Goal: Task Accomplishment & Management: Complete application form

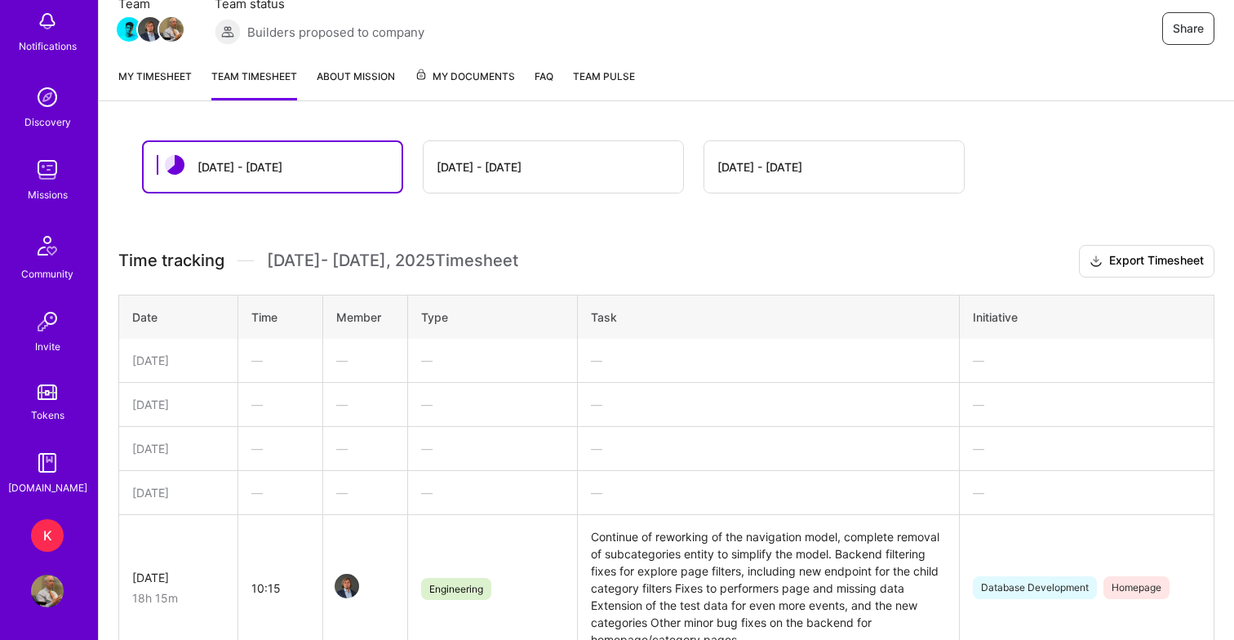
scroll to position [464, 0]
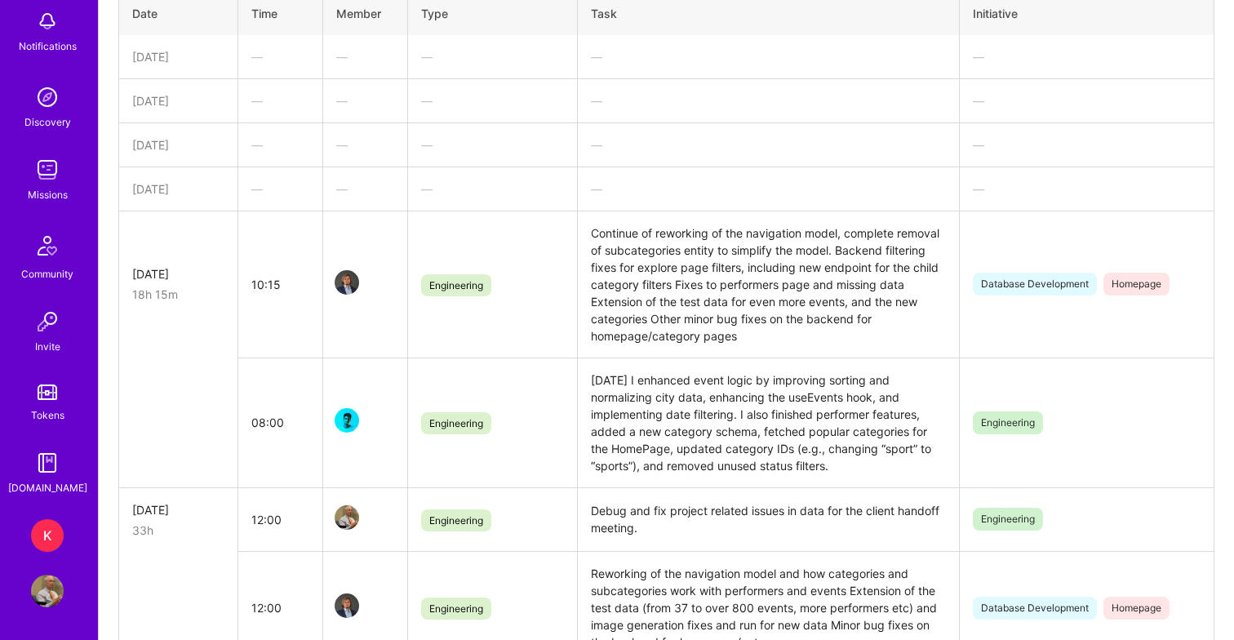
click at [45, 535] on div "K" at bounding box center [47, 535] width 33 height 33
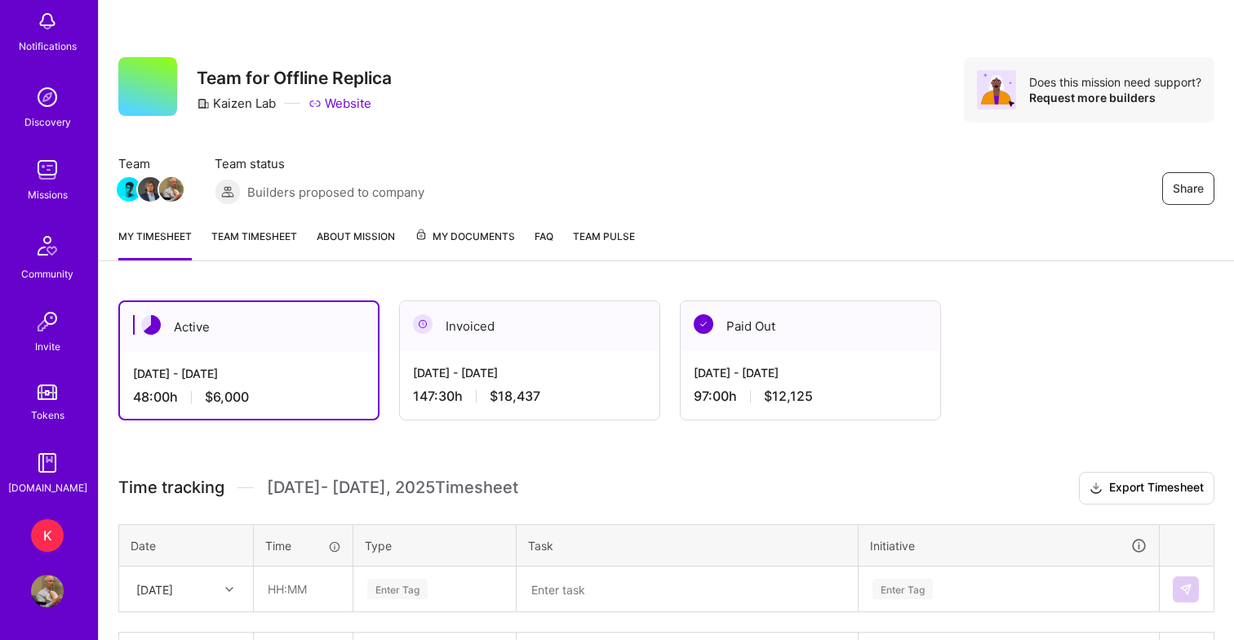
scroll to position [90, 0]
click at [46, 175] on img at bounding box center [47, 169] width 33 height 33
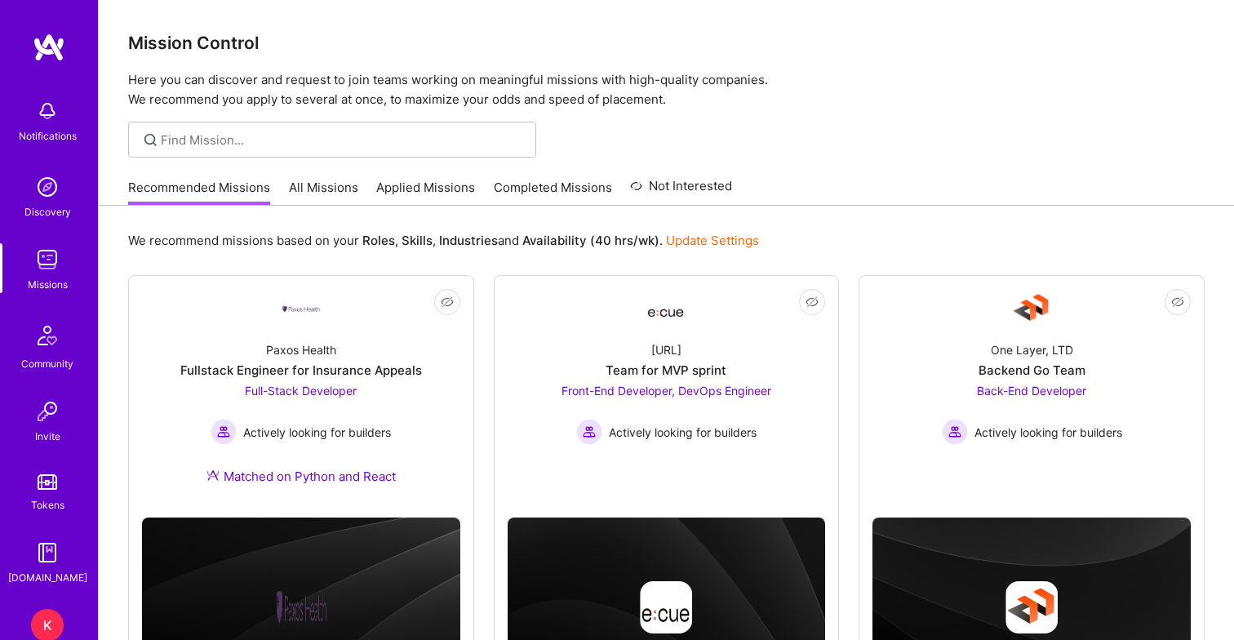
click at [439, 192] on link "Applied Missions" at bounding box center [425, 192] width 99 height 27
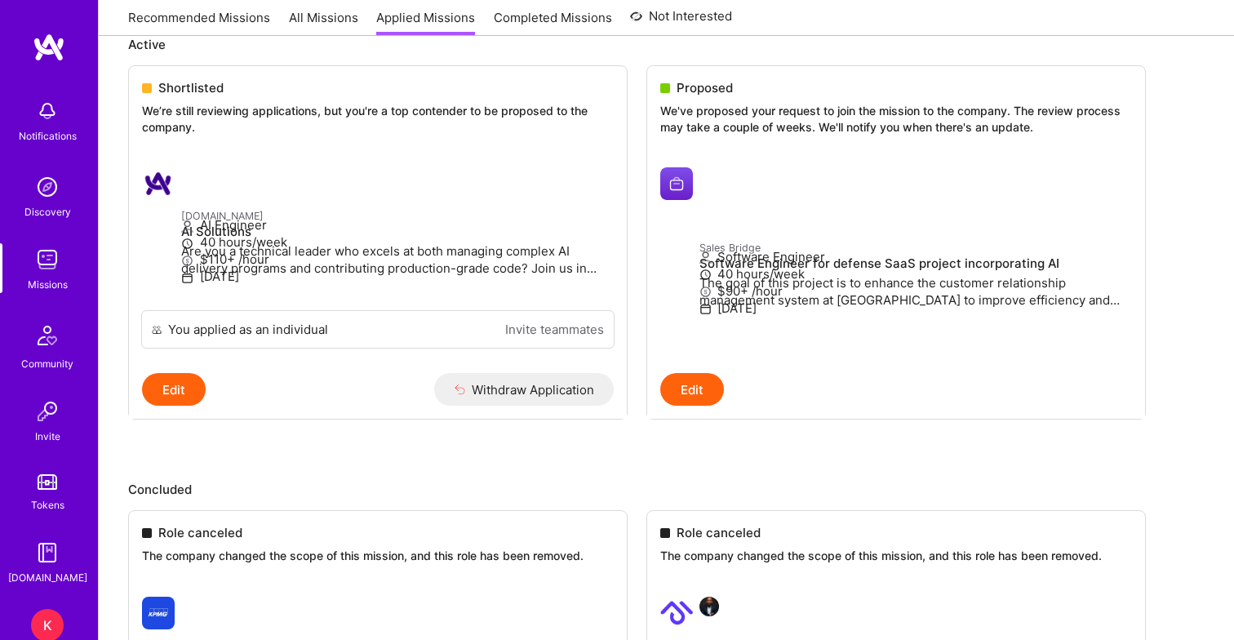
scroll to position [214, 0]
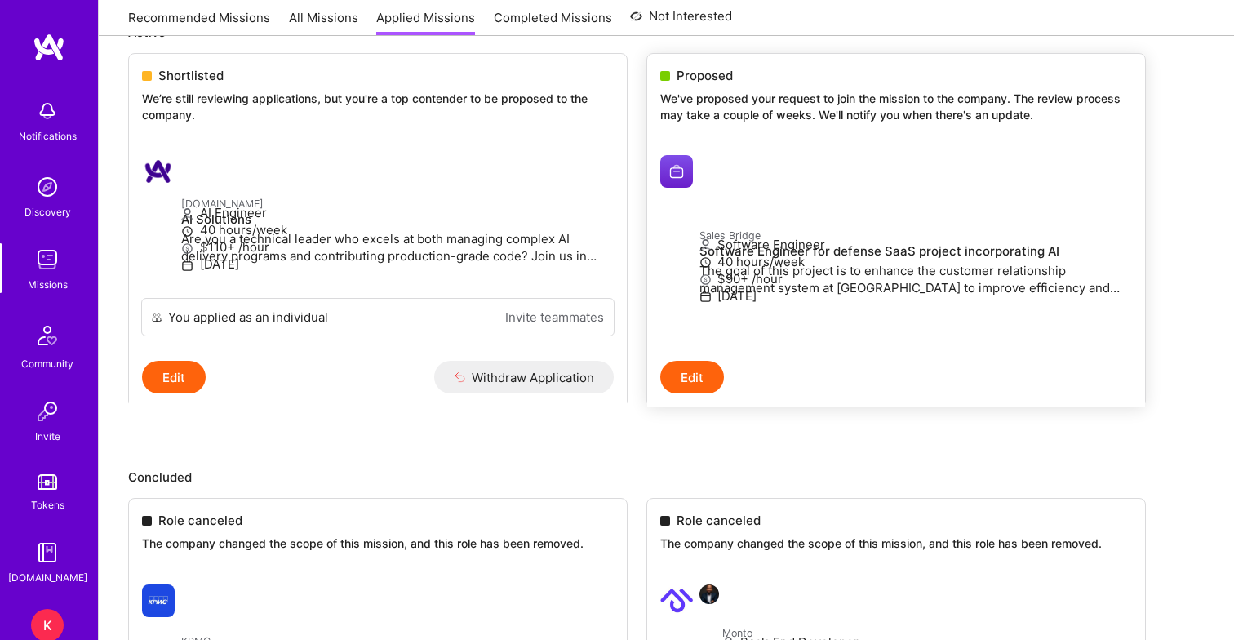
click at [718, 226] on div "Sales Bridge Software Engineer for defense SaaS project incorporating AI The go…" at bounding box center [916, 262] width 433 height 73
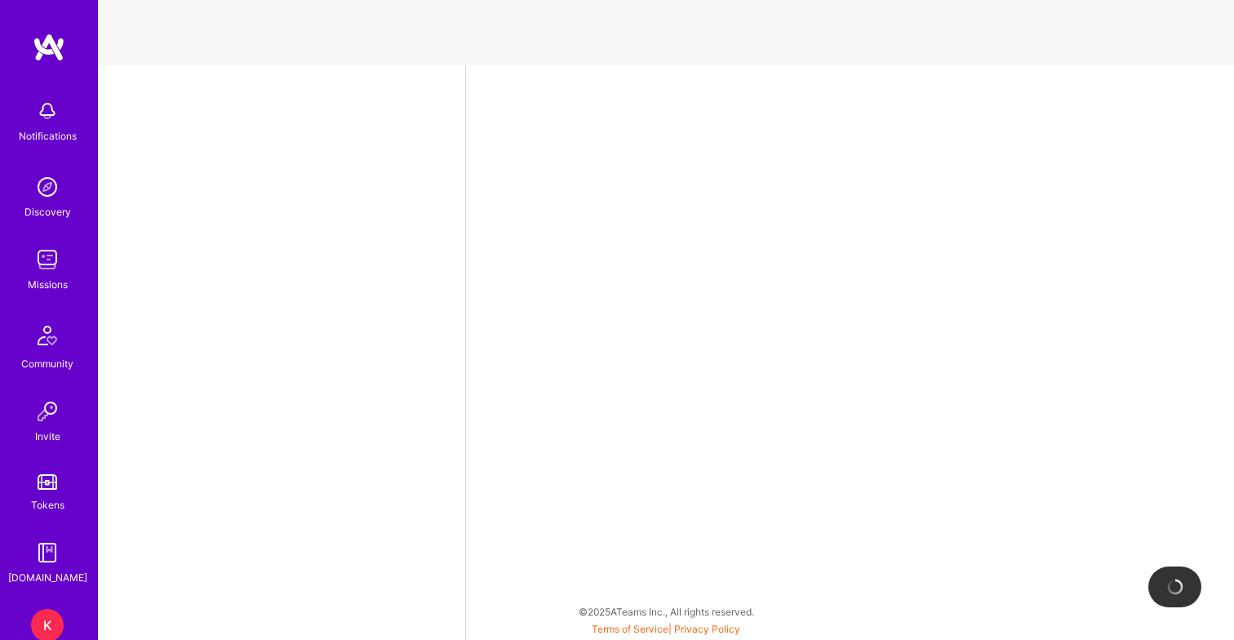
select select "US"
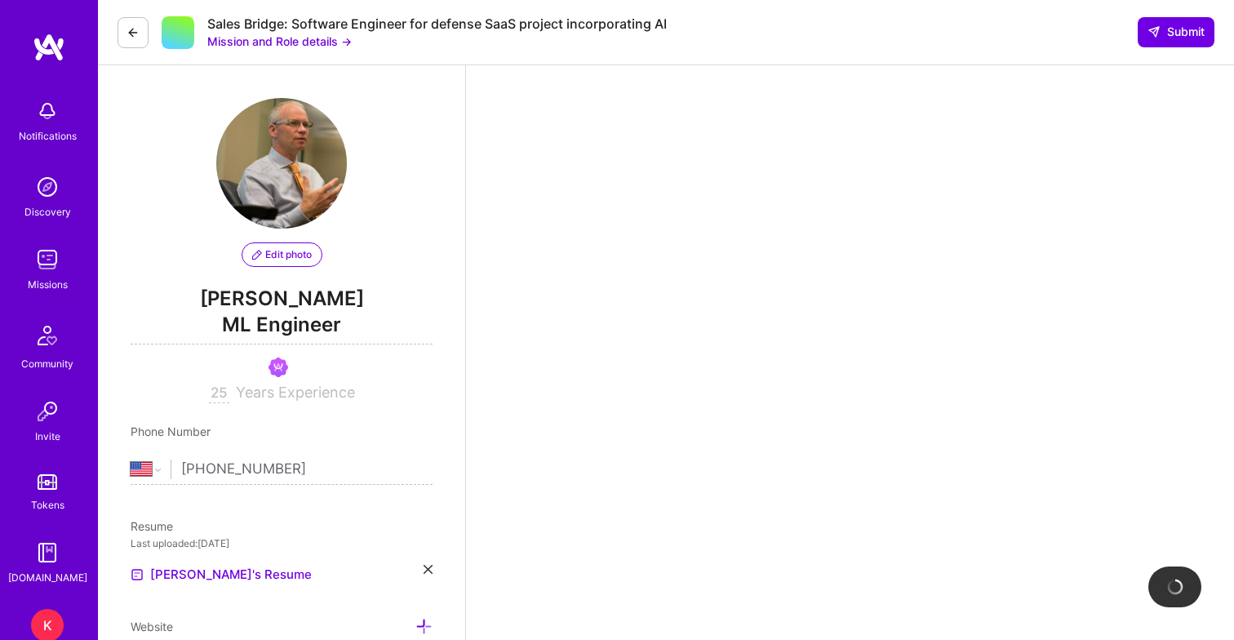
scroll to position [388, 0]
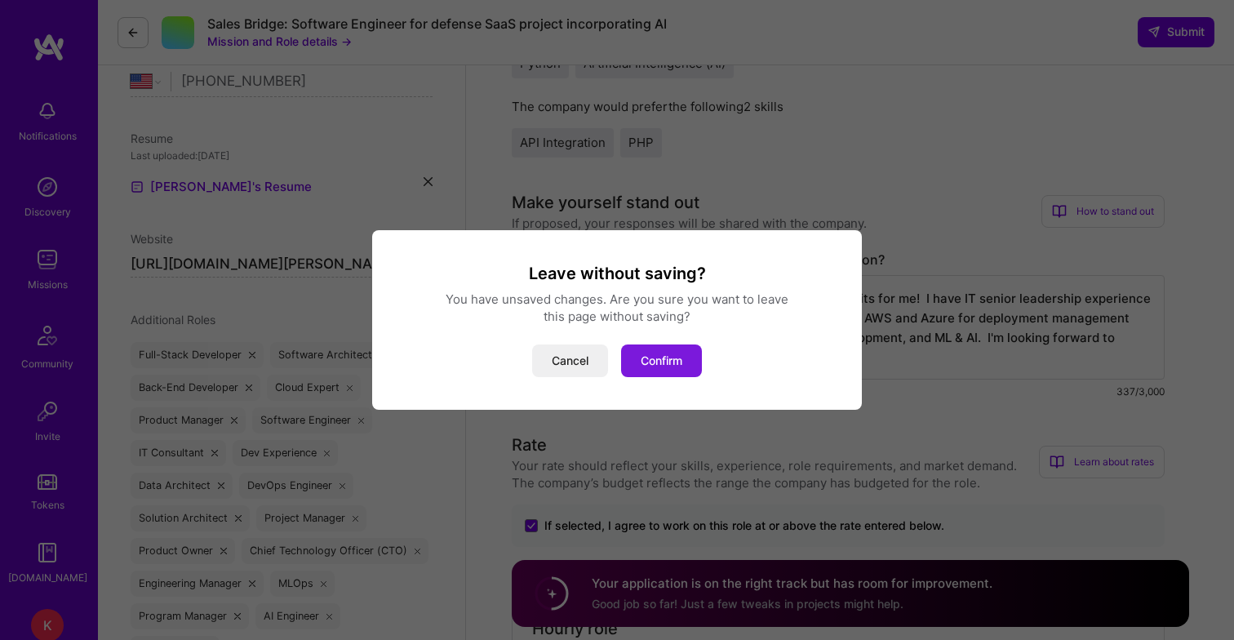
click at [654, 365] on button "Confirm" at bounding box center [661, 360] width 81 height 33
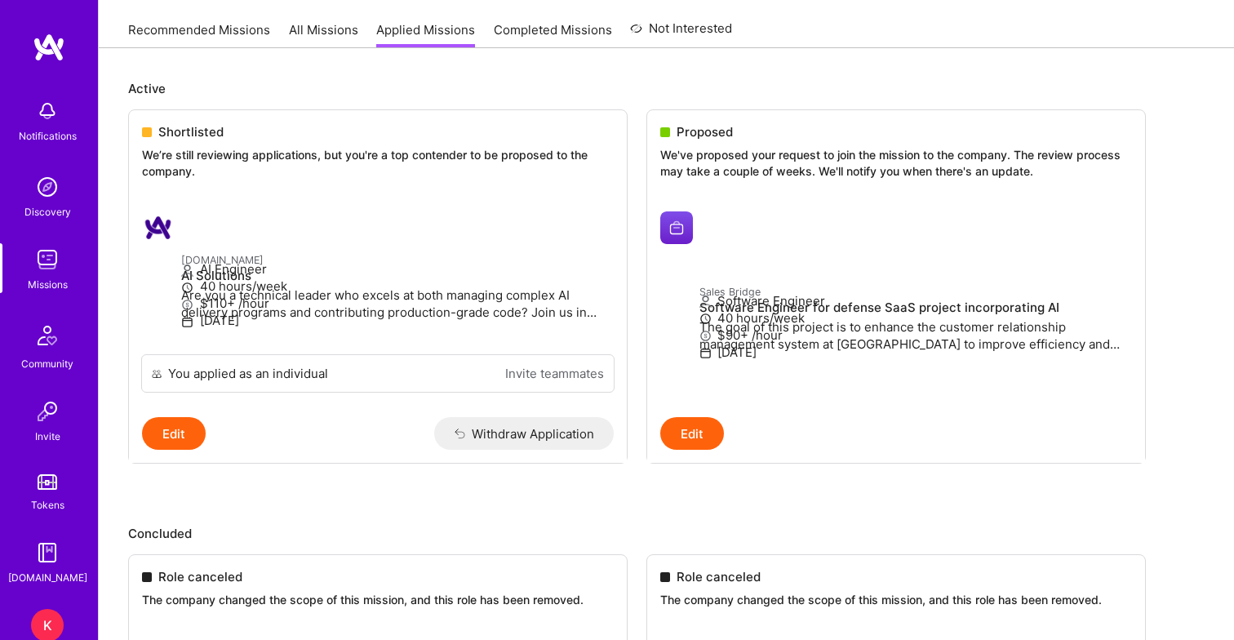
scroll to position [60, 0]
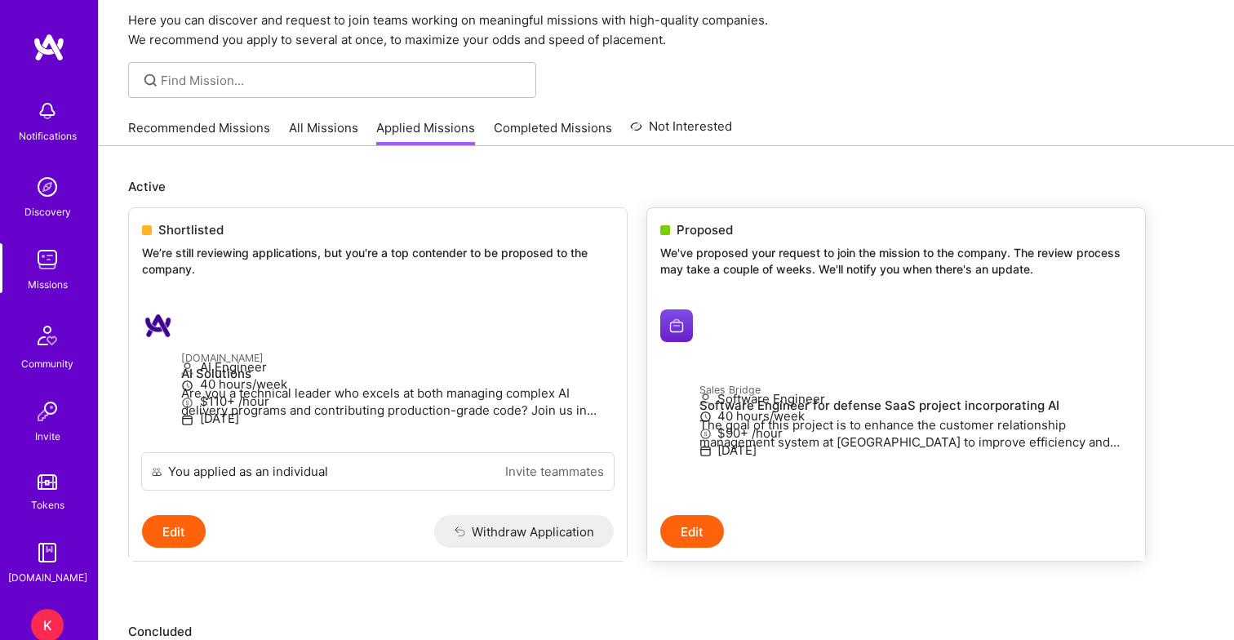
click at [681, 331] on img at bounding box center [676, 325] width 33 height 33
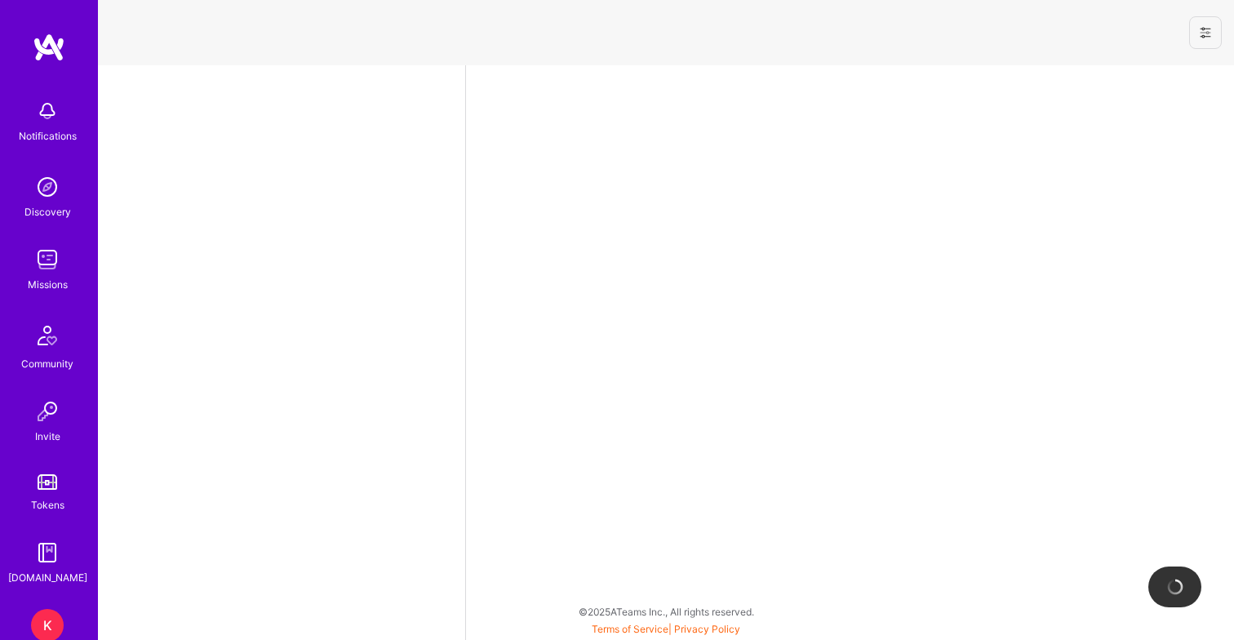
select select "US"
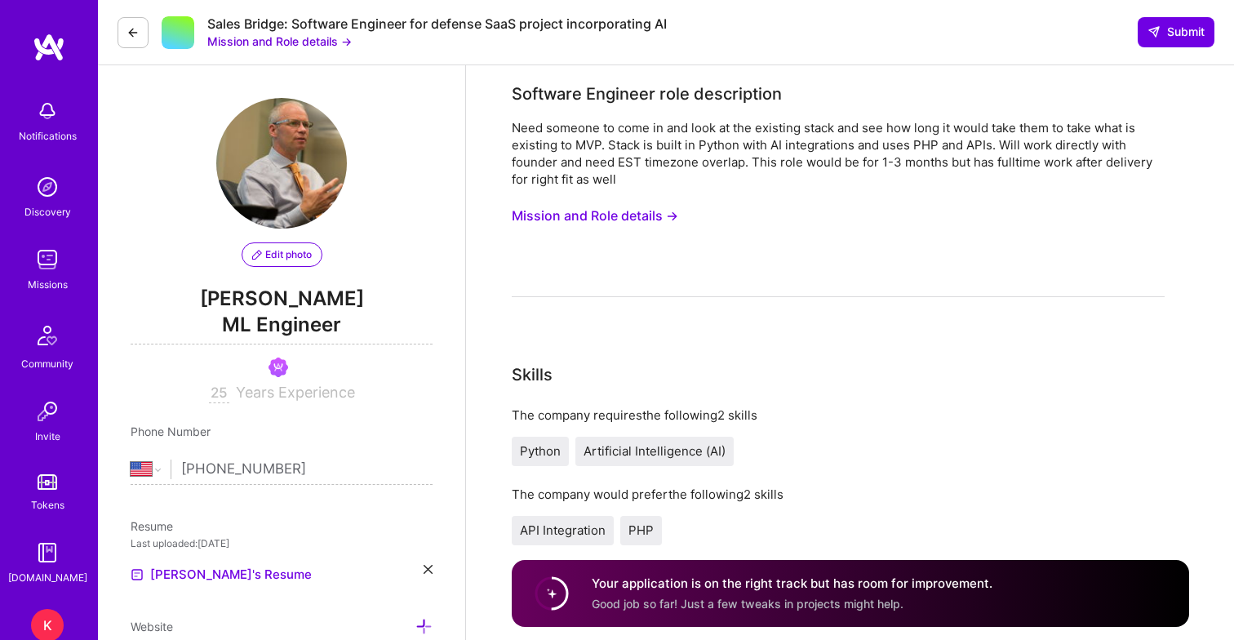
scroll to position [388, 0]
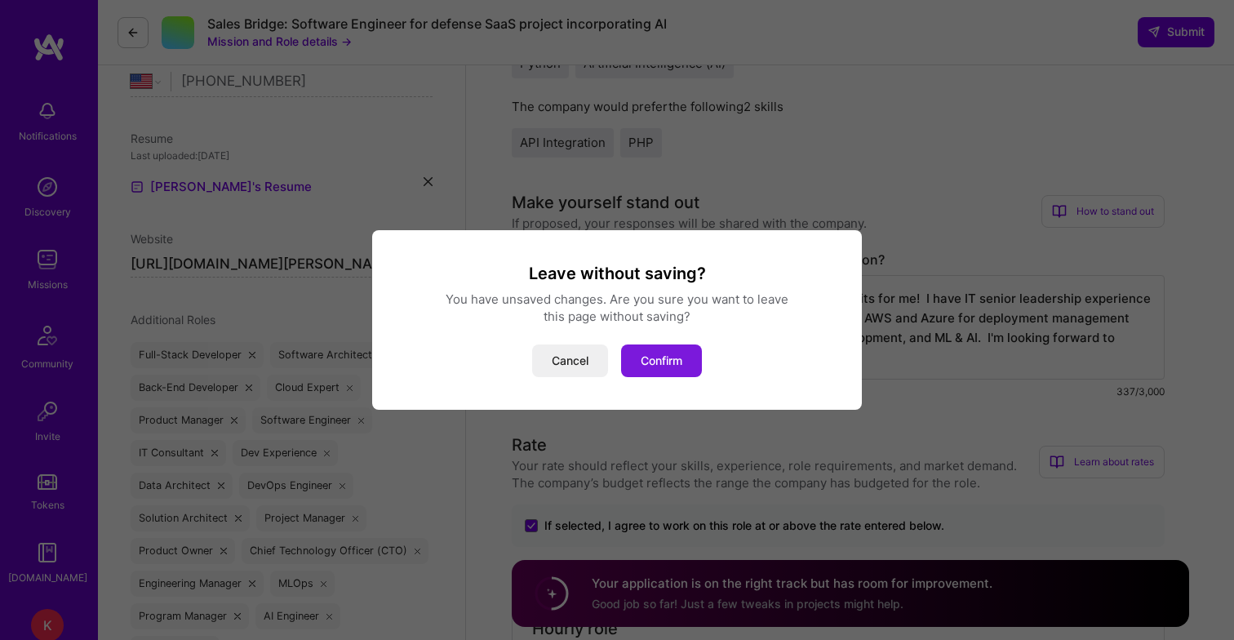
click at [663, 363] on button "Confirm" at bounding box center [661, 360] width 81 height 33
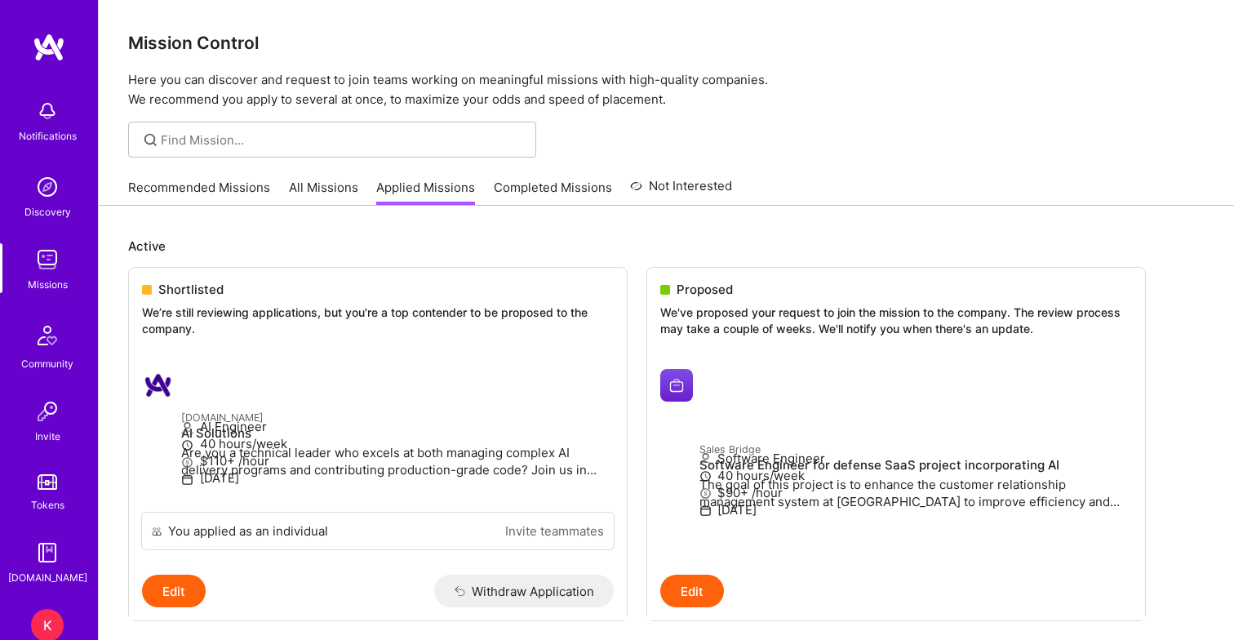
click at [45, 618] on div "K" at bounding box center [47, 625] width 33 height 33
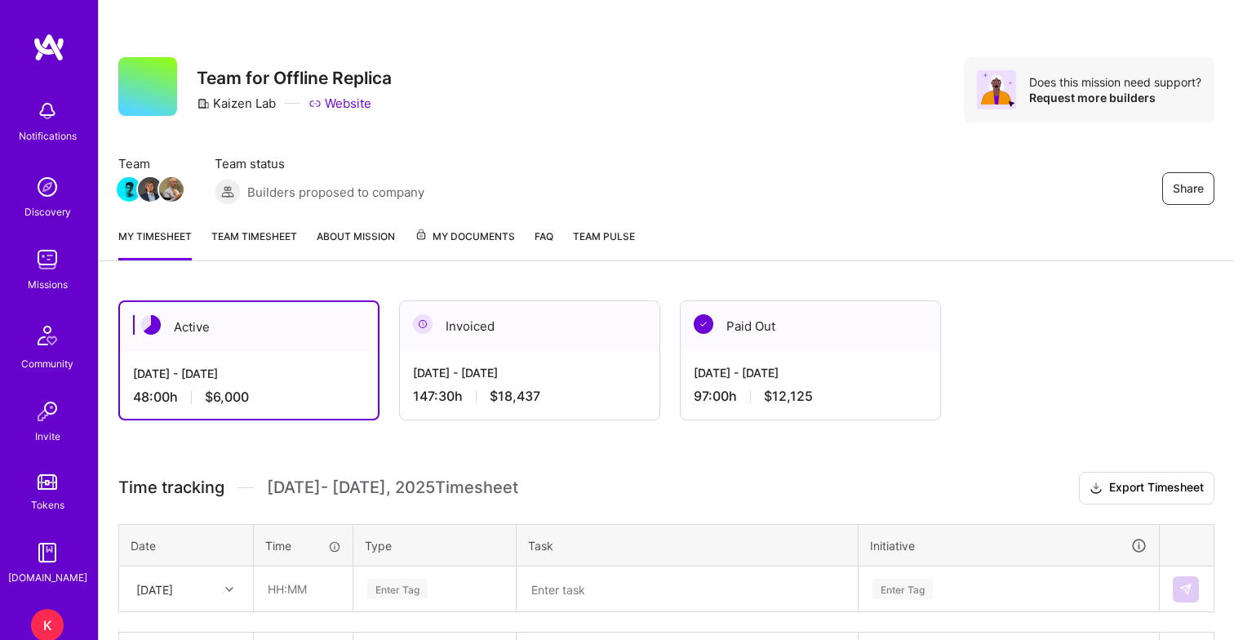
click at [260, 224] on div "My timesheet Team timesheet About Mission My Documents FAQ Team Pulse" at bounding box center [666, 238] width 1135 height 47
click at [260, 243] on link "Team timesheet" at bounding box center [254, 244] width 86 height 33
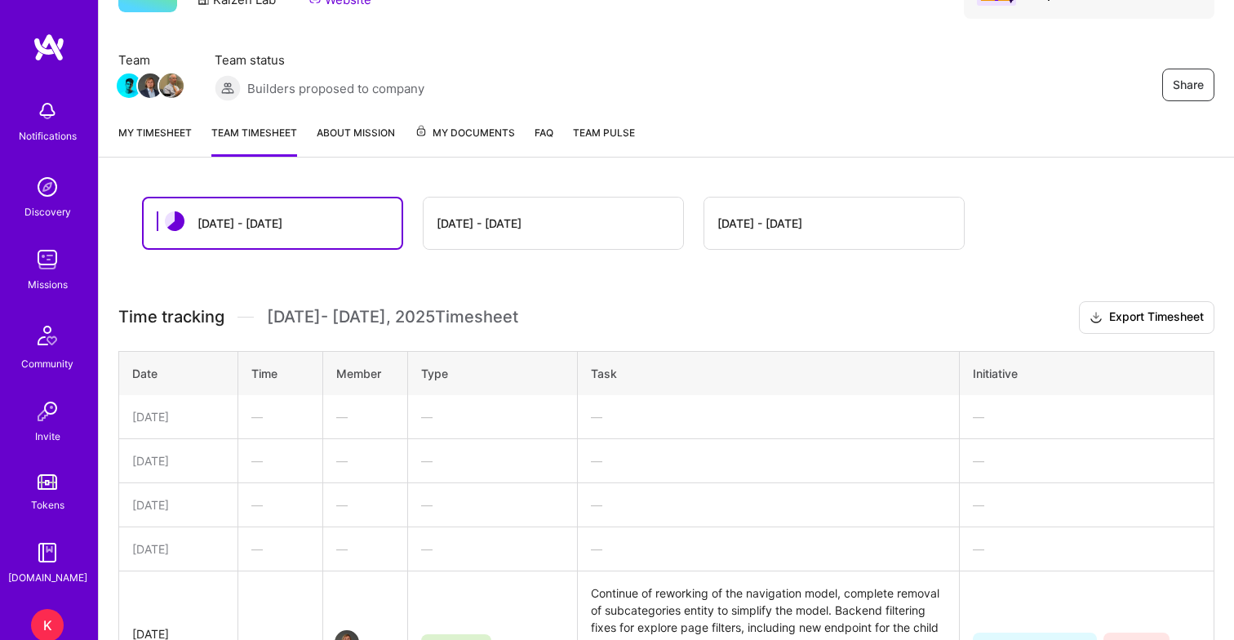
scroll to position [100, 0]
